Goal: Transaction & Acquisition: Purchase product/service

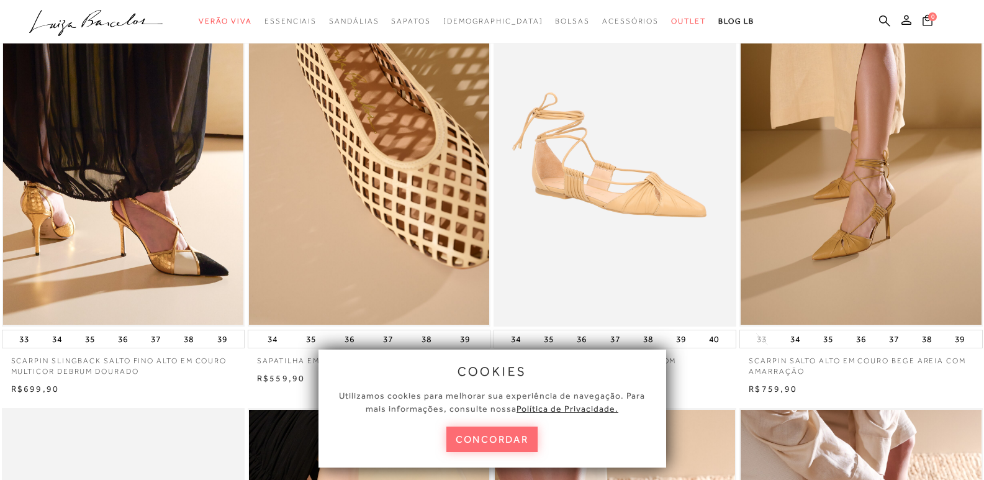
click at [488, 444] on button "concordar" at bounding box center [492, 438] width 92 height 25
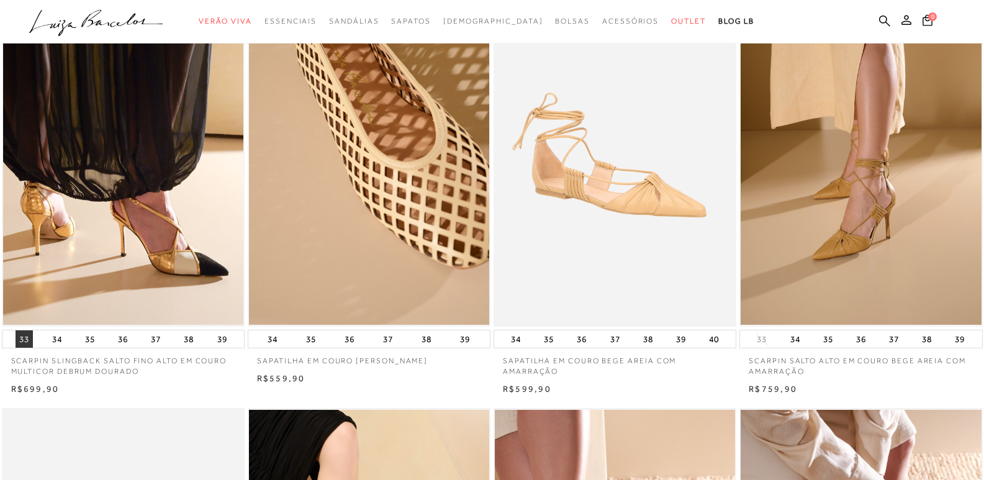
click at [19, 337] on button "33" at bounding box center [24, 338] width 17 height 17
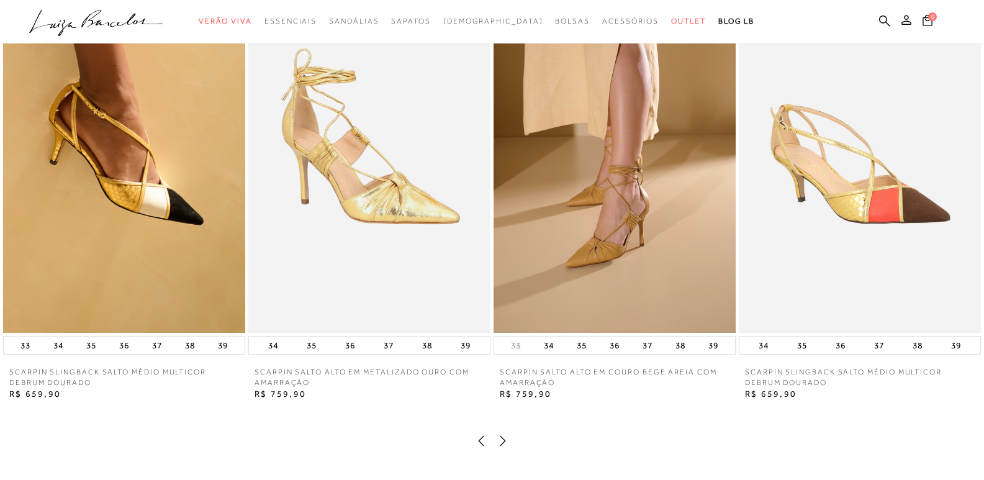
scroll to position [1490, 0]
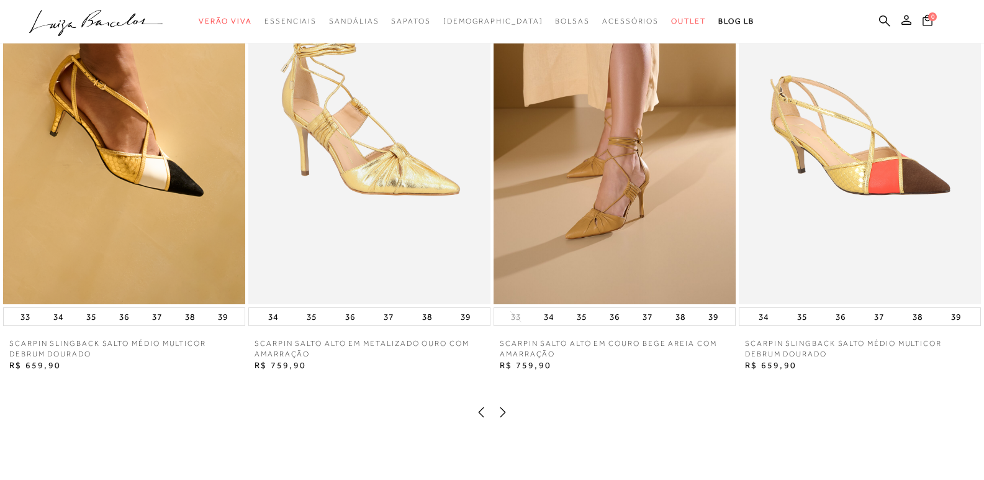
click at [498, 418] on icon at bounding box center [503, 412] width 12 height 12
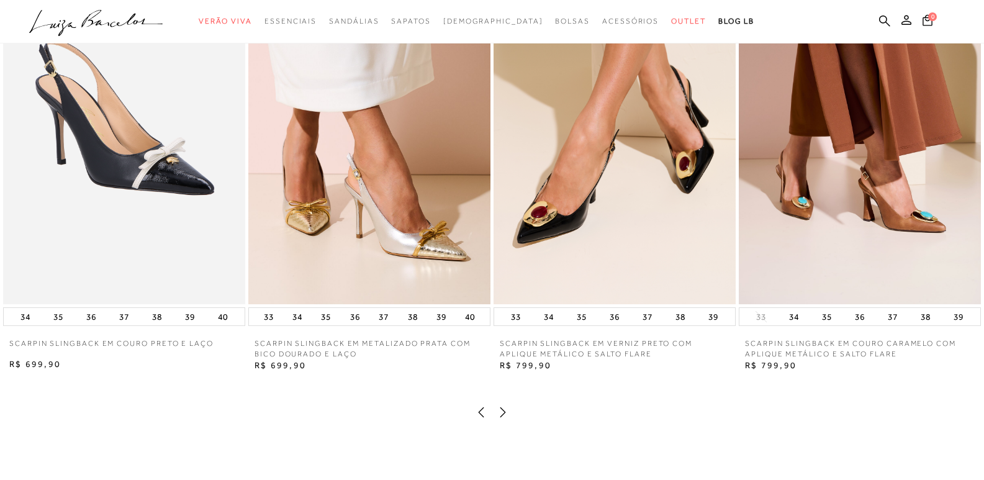
click at [505, 417] on icon at bounding box center [503, 412] width 6 height 10
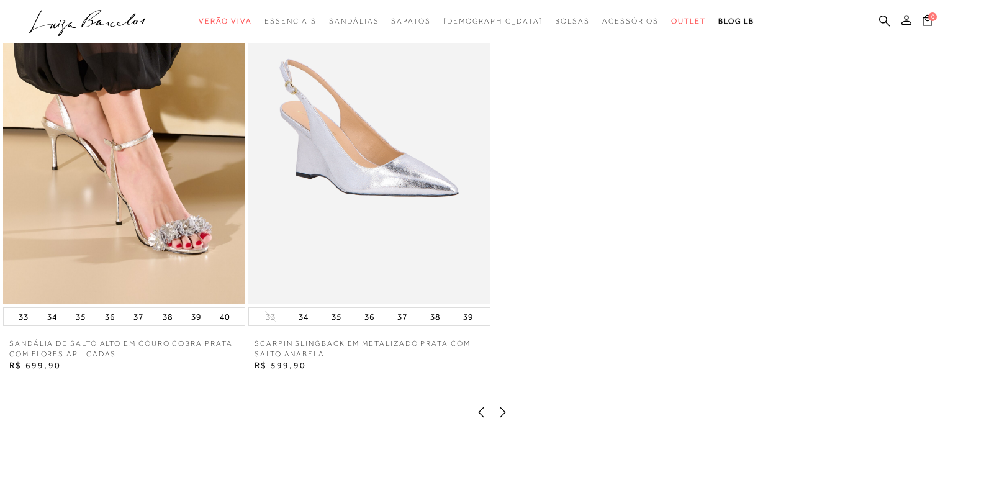
click at [502, 417] on icon at bounding box center [503, 412] width 6 height 10
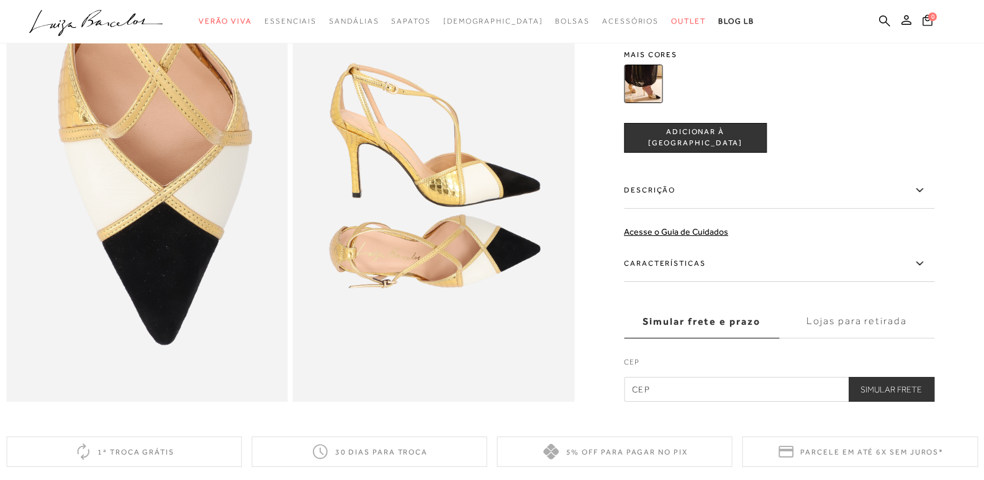
scroll to position [621, 0]
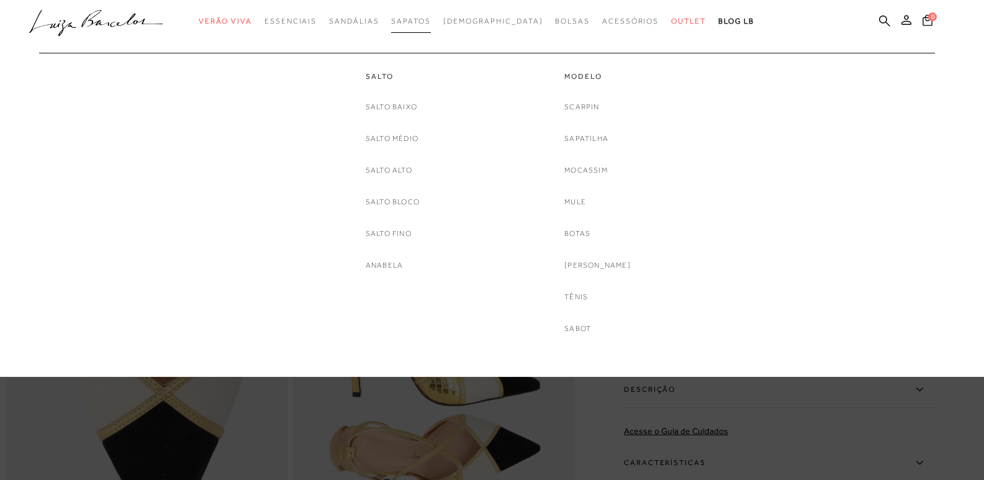
click at [430, 25] on link "Sapatos" at bounding box center [410, 21] width 39 height 23
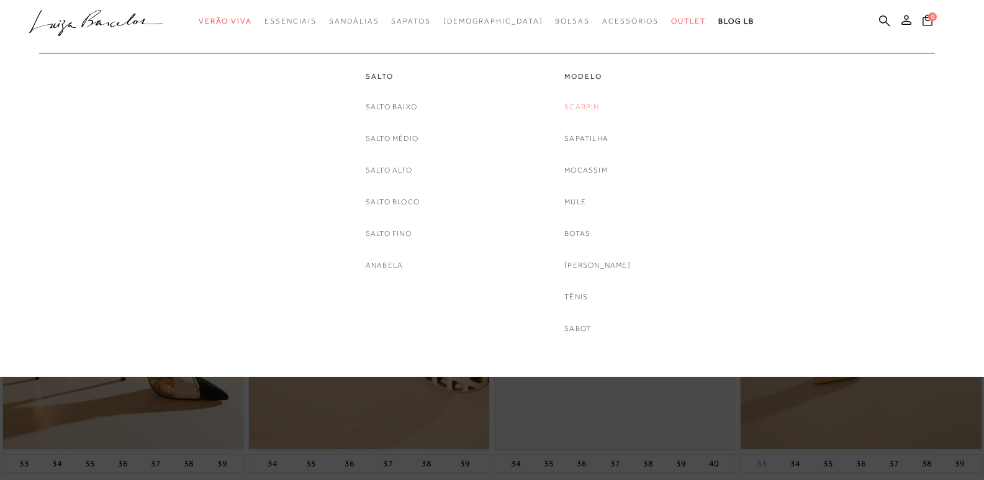
click at [593, 107] on link "Scarpin" at bounding box center [581, 107] width 35 height 13
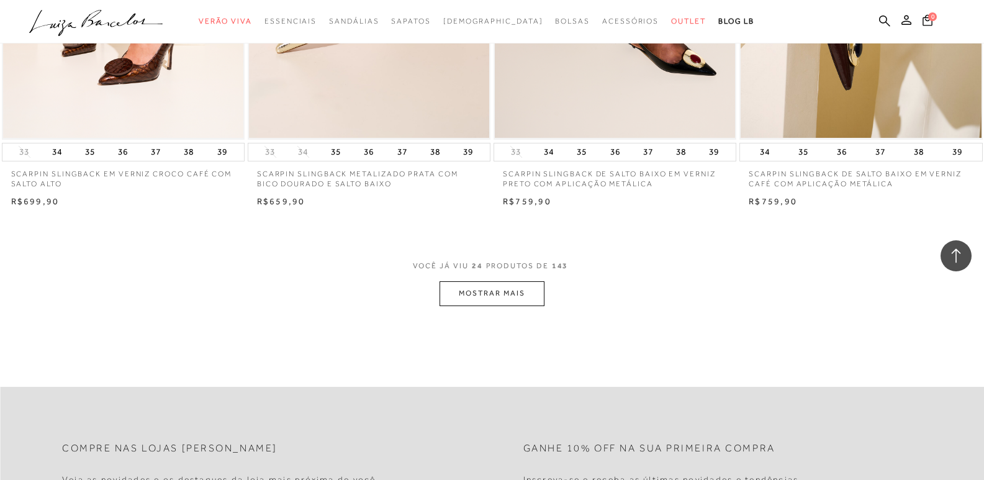
scroll to position [2545, 0]
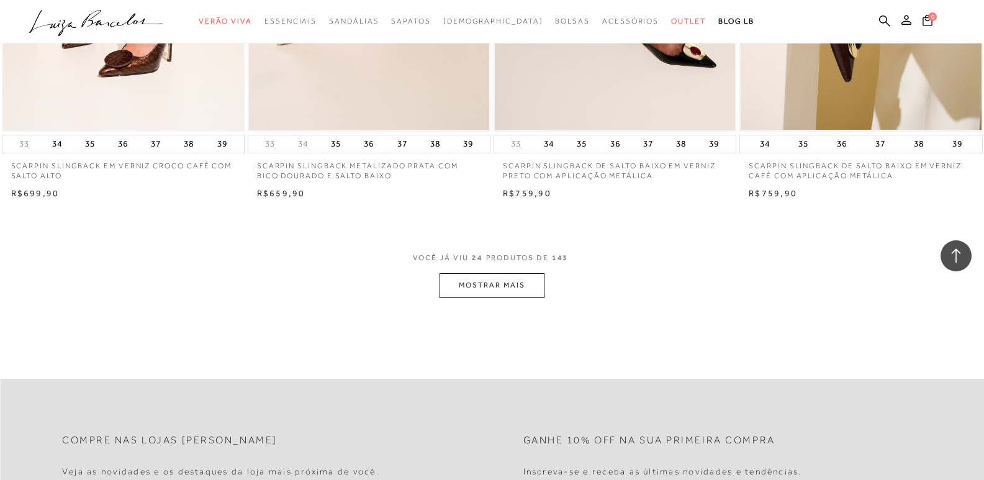
click at [511, 291] on button "MOSTRAR MAIS" at bounding box center [491, 285] width 104 height 24
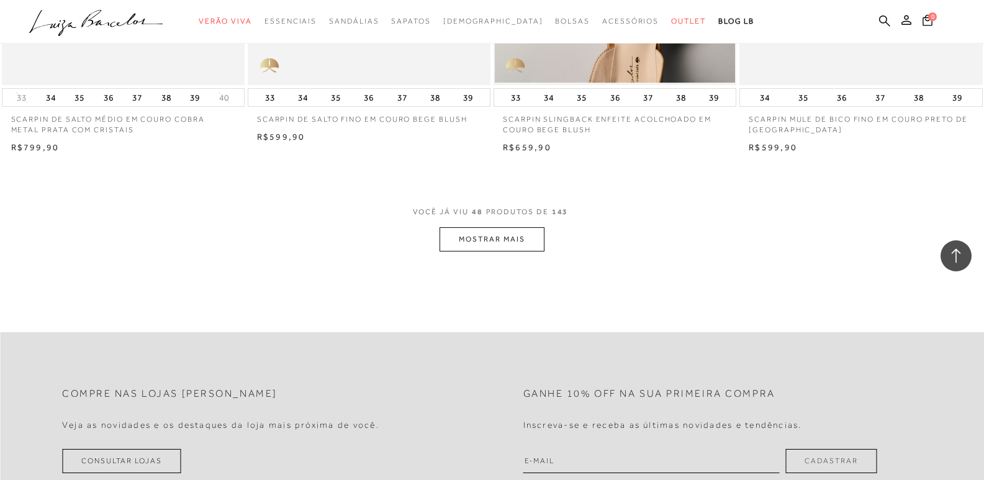
scroll to position [5276, 0]
click at [474, 238] on button "MOSTRAR MAIS" at bounding box center [491, 238] width 104 height 24
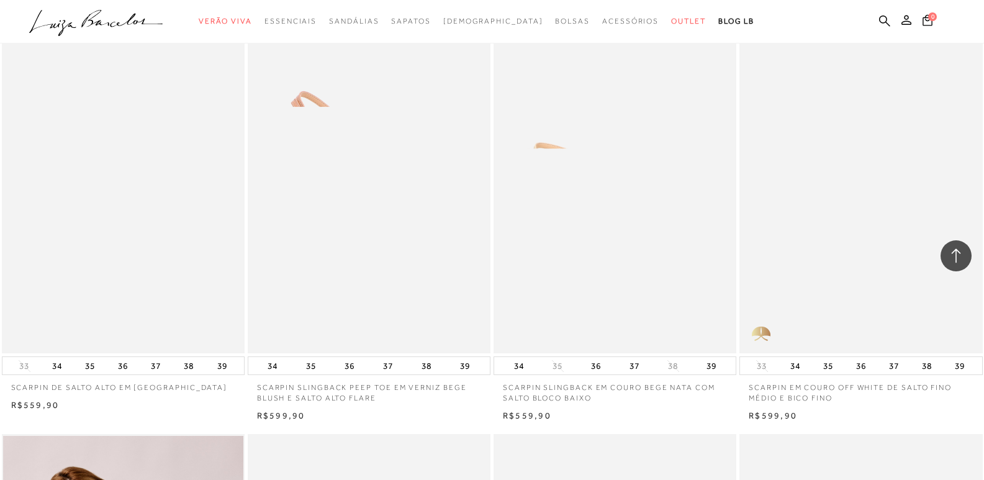
scroll to position [6021, 0]
